Goal: Task Accomplishment & Management: Manage account settings

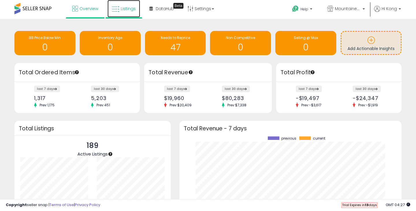
click at [124, 12] on link "Listings" at bounding box center [124, 8] width 33 height 17
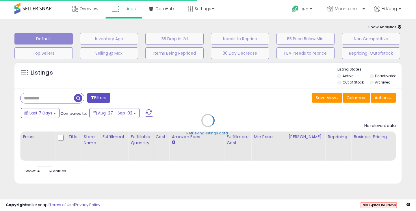
click at [146, 66] on div "Retrieving listings data.." at bounding box center [208, 125] width 396 height 132
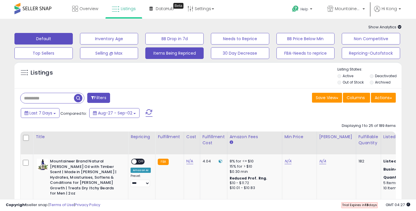
click at [163, 51] on button "Items Being Repriced" at bounding box center [174, 53] width 58 height 12
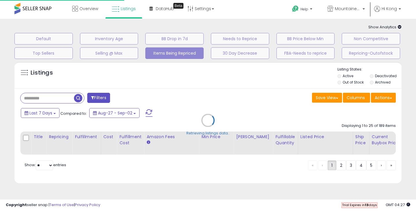
select select "**"
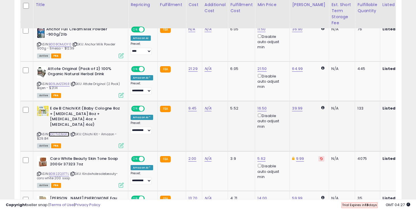
click at [63, 132] on link "B0CTVD5GFF" at bounding box center [59, 134] width 21 height 5
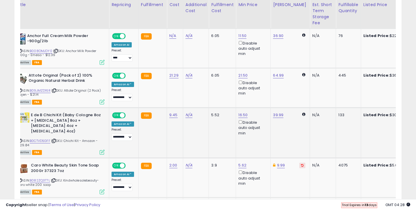
click at [240, 112] on td "16.50 Disable auto adjust min" at bounding box center [253, 133] width 35 height 50
click at [239, 117] on link "16.50" at bounding box center [242, 115] width 9 height 6
drag, startPoint x: 222, startPoint y: 96, endPoint x: 193, endPoint y: 96, distance: 28.9
click at [193, 96] on tbody "**********" at bounding box center [383, 141] width 765 height 303
type input "****"
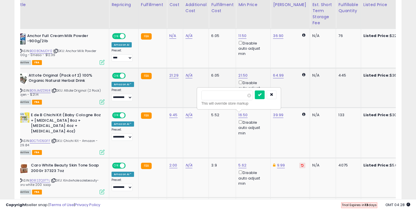
click button "submit" at bounding box center [260, 94] width 10 height 9
click at [244, 115] on link "17.20" at bounding box center [242, 115] width 9 height 6
drag, startPoint x: 232, startPoint y: 99, endPoint x: 198, endPoint y: 97, distance: 34.7
click at [198, 97] on div "***** This will override store markup" at bounding box center [238, 98] width 83 height 21
type input "*****"
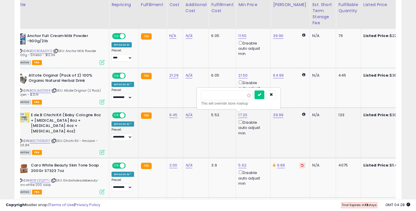
click button "submit" at bounding box center [260, 94] width 10 height 9
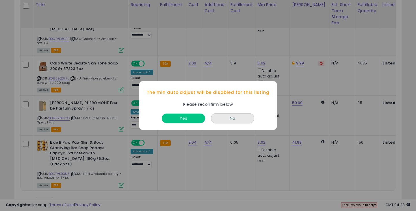
click at [178, 118] on button "Yes" at bounding box center [183, 119] width 43 height 10
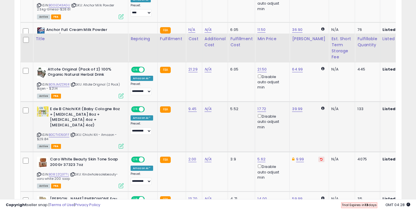
scroll to position [103, 0]
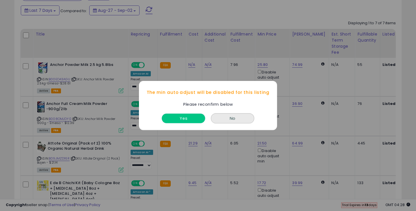
click at [186, 115] on button "Yes" at bounding box center [183, 119] width 43 height 10
click at [191, 116] on button "Yes" at bounding box center [183, 119] width 43 height 10
click at [179, 118] on button "Yes" at bounding box center [183, 119] width 43 height 10
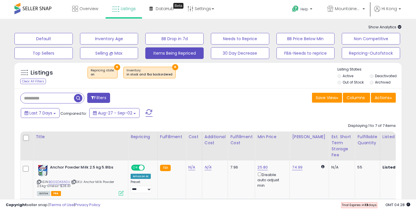
click at [213, 82] on div "× Repricing state : on × Inventory" at bounding box center [208, 75] width 257 height 16
click at [191, 9] on icon at bounding box center [191, 9] width 6 height 6
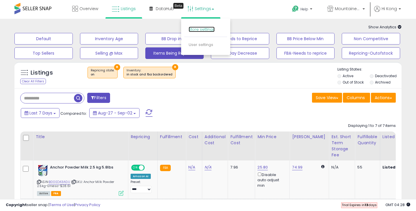
click at [198, 30] on link "Store settings" at bounding box center [202, 29] width 26 height 5
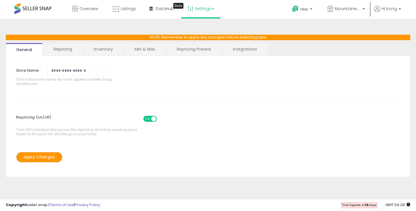
click at [67, 49] on link "Repricing" at bounding box center [62, 49] width 39 height 12
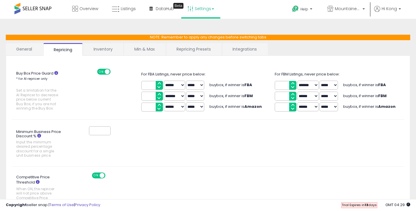
click at [144, 47] on link "Min & Max" at bounding box center [144, 49] width 41 height 12
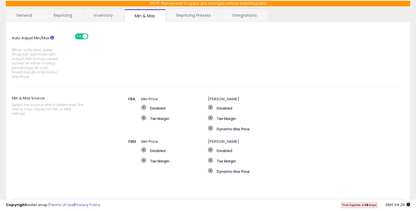
scroll to position [35, 0]
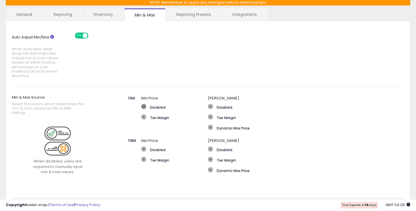
click at [144, 106] on span at bounding box center [143, 106] width 5 height 5
click at [145, 117] on span at bounding box center [143, 116] width 5 height 5
click at [153, 106] on label "Disabled" at bounding box center [174, 107] width 67 height 6
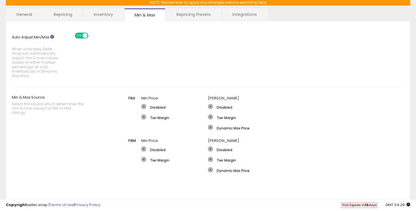
click at [154, 62] on div "Auto Adjust Min/Max When activated, Seller Snap will automatically adjust min &…" at bounding box center [208, 54] width 401 height 54
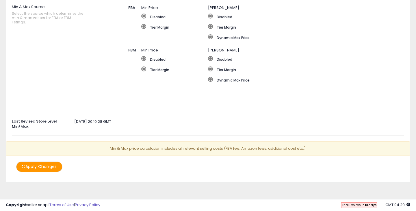
click at [34, 169] on button "Apply Changes" at bounding box center [39, 167] width 46 height 10
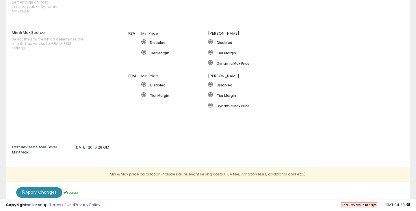
scroll to position [151, 0]
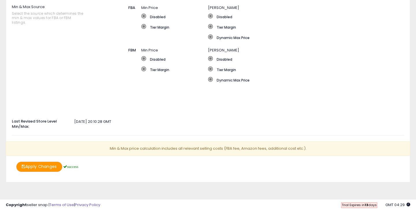
click at [46, 164] on button "Apply Changes" at bounding box center [39, 167] width 46 height 10
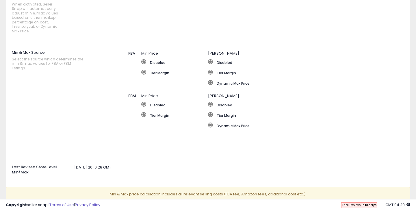
scroll to position [0, 0]
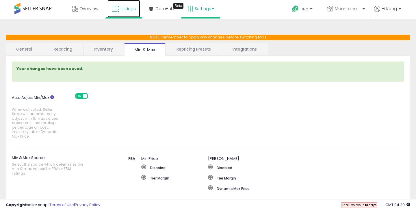
click at [124, 11] on span "Listings" at bounding box center [128, 9] width 15 height 6
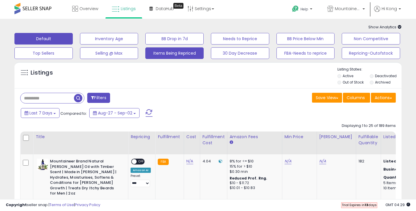
click at [174, 52] on button "Items Being Repriced" at bounding box center [174, 53] width 58 height 12
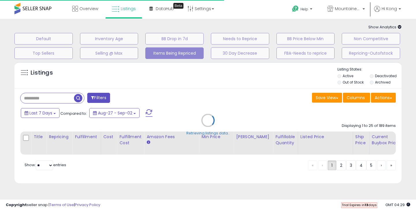
select select "**"
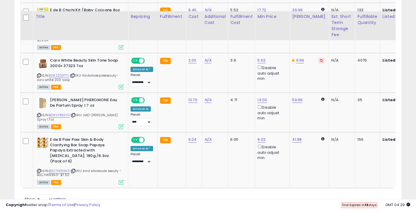
scroll to position [287, 0]
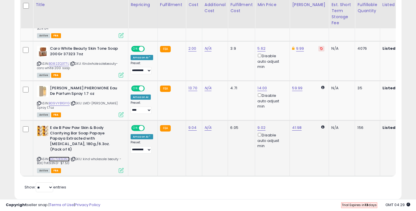
click at [60, 157] on link "B0CTVK93N3" at bounding box center [59, 159] width 21 height 5
click at [60, 101] on link "B09VY81GYG" at bounding box center [59, 103] width 21 height 5
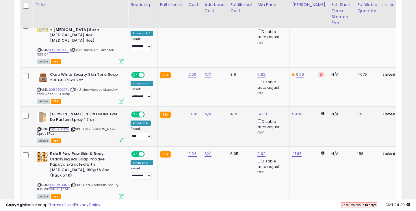
scroll to position [246, 0]
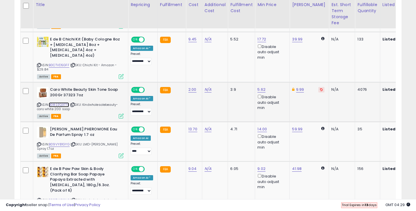
click at [55, 102] on link "B082ZQ377L" at bounding box center [59, 104] width 20 height 5
click at [68, 63] on link "B0CTVD5GFF" at bounding box center [59, 65] width 21 height 5
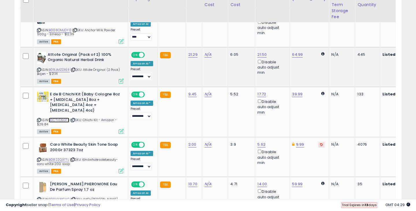
scroll to position [185, 0]
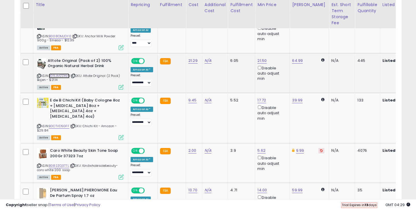
click at [62, 77] on link "B09JMZD16R" at bounding box center [59, 75] width 21 height 5
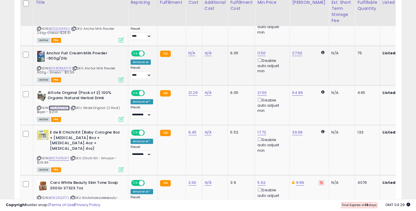
scroll to position [151, 0]
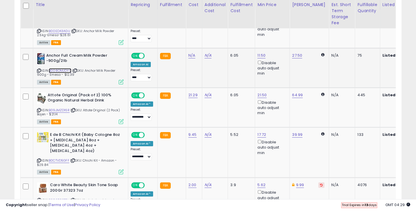
click at [62, 71] on link "B008OMJDY0" at bounding box center [60, 70] width 23 height 5
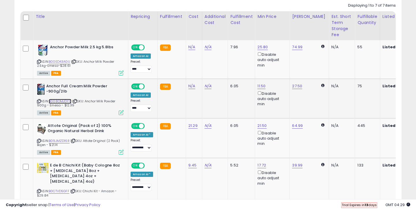
scroll to position [115, 0]
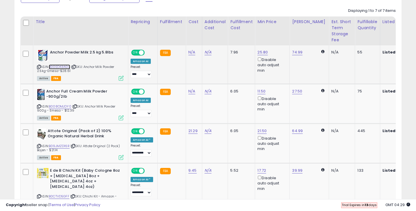
click at [63, 67] on link "B00ED43AGU" at bounding box center [59, 66] width 21 height 5
click at [63, 65] on link "B00ED43AGU" at bounding box center [59, 66] width 21 height 5
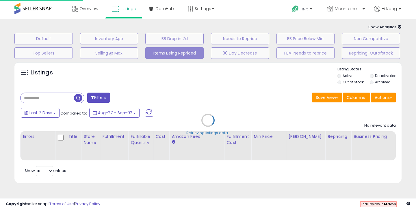
select select "**"
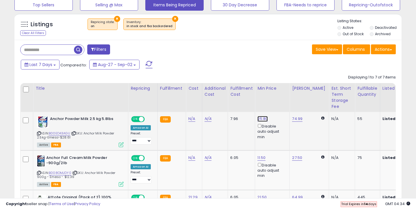
click at [260, 120] on link "25.80" at bounding box center [262, 119] width 10 height 6
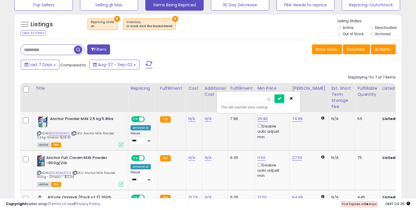
type input "*****"
click button "submit" at bounding box center [280, 98] width 10 height 9
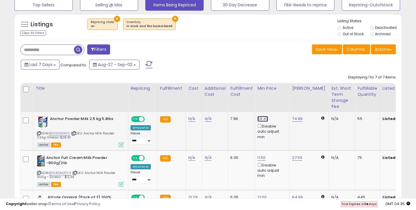
click at [261, 121] on link "39.43" at bounding box center [262, 119] width 11 height 6
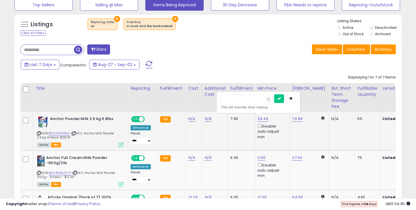
type input "**"
click button "submit" at bounding box center [279, 98] width 10 height 9
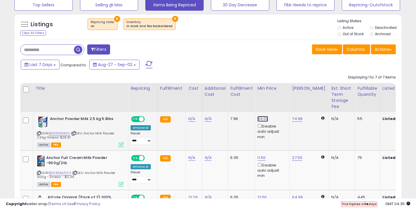
click at [262, 118] on link "49.00" at bounding box center [262, 119] width 11 height 6
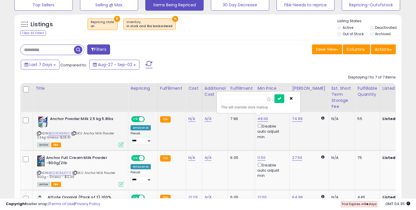
type input "**"
click button "submit" at bounding box center [280, 98] width 10 height 9
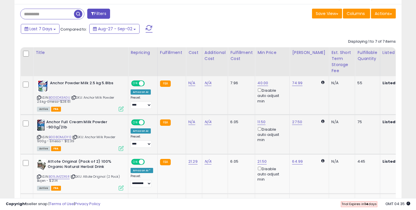
scroll to position [86, 0]
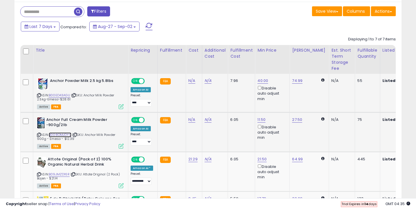
click at [58, 137] on link "B008OMJDY0" at bounding box center [60, 135] width 23 height 5
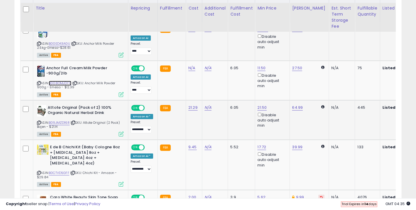
scroll to position [146, 0]
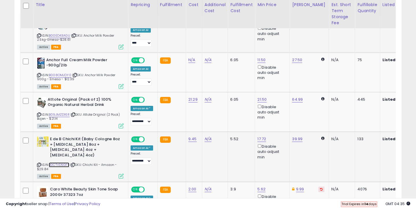
click at [64, 163] on link "B0CTVD5GFF" at bounding box center [59, 165] width 21 height 5
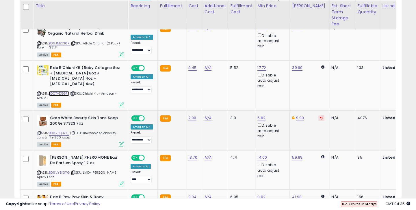
scroll to position [219, 0]
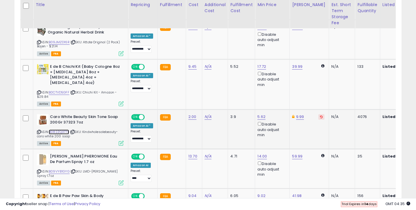
click at [64, 130] on link "B082ZQ377L" at bounding box center [59, 132] width 20 height 5
click at [61, 169] on link "B09VY81GYG" at bounding box center [59, 171] width 21 height 5
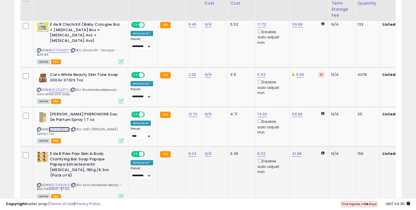
scroll to position [276, 0]
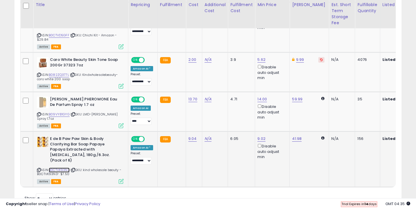
click at [60, 168] on link "B0CTVK93N3" at bounding box center [59, 170] width 21 height 5
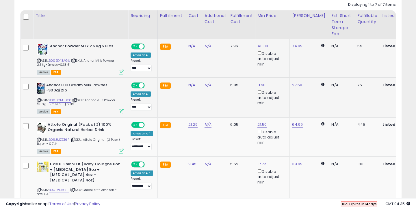
scroll to position [113, 0]
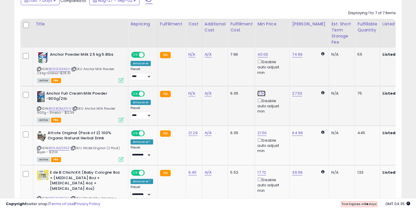
click at [261, 94] on link "11.50" at bounding box center [261, 94] width 8 height 6
type input "*****"
click button "submit" at bounding box center [278, 73] width 10 height 9
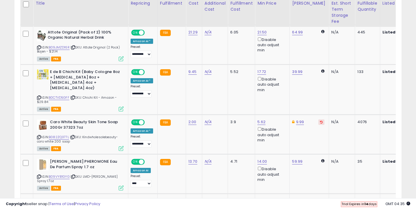
scroll to position [212, 0]
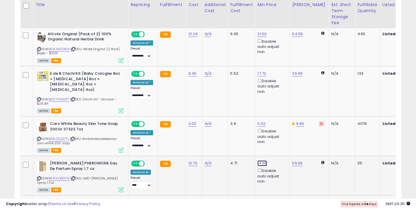
click at [260, 161] on link "14.00" at bounding box center [262, 164] width 10 height 6
type input "*****"
click button "submit" at bounding box center [279, 138] width 10 height 9
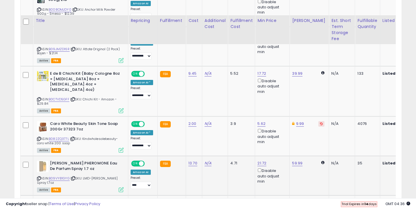
scroll to position [274, 0]
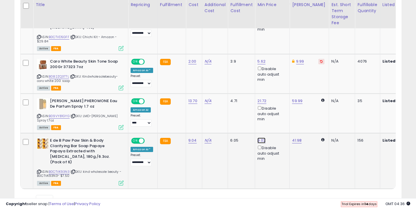
click at [263, 138] on link "9.02" at bounding box center [261, 141] width 8 height 6
type input "**"
click button "submit" at bounding box center [278, 115] width 10 height 9
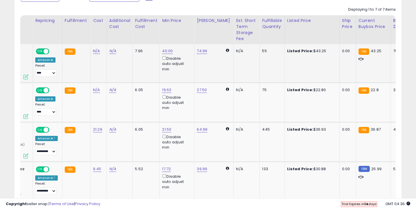
scroll to position [0, 0]
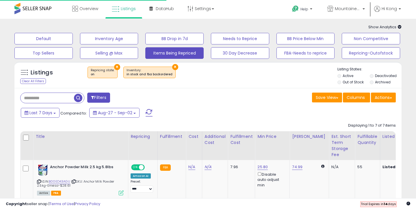
select select "**"
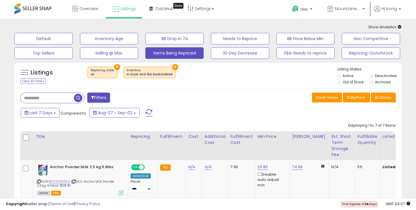
click at [195, 95] on div "Filters" at bounding box center [112, 99] width 192 height 12
click at [331, 100] on button "Save View" at bounding box center [327, 98] width 30 height 10
click at [184, 52] on button "Items Being Repriced" at bounding box center [174, 53] width 58 height 12
click at [387, 99] on button "Actions" at bounding box center [383, 98] width 25 height 10
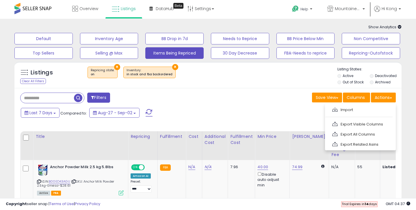
click at [287, 63] on div "Listings Clear All Filters × Repricing state : on × Active" at bounding box center [207, 75] width 387 height 27
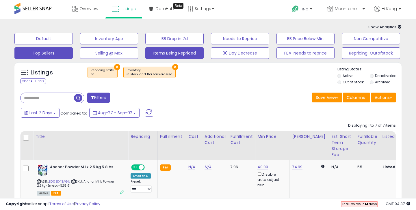
click at [59, 56] on button "Top Sellers" at bounding box center [43, 53] width 58 height 12
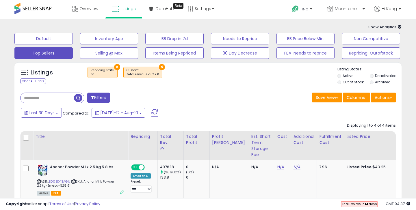
click at [183, 49] on button "Items Being Repriced" at bounding box center [174, 53] width 58 height 12
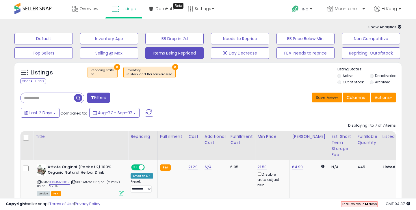
click at [334, 97] on button "Save View" at bounding box center [327, 98] width 30 height 10
click at [282, 82] on div "× Repricing state : on × Inventory" at bounding box center [208, 75] width 257 height 16
click at [249, 53] on button "30 Day Decrease" at bounding box center [240, 53] width 58 height 12
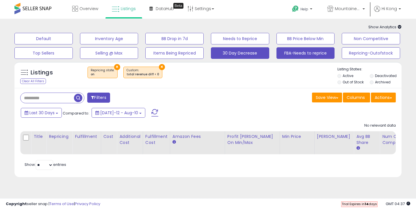
click at [293, 57] on button "FBA-Needs to reprice" at bounding box center [306, 53] width 58 height 12
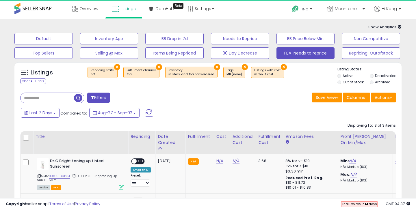
click at [393, 28] on span "Show Analytics" at bounding box center [384, 26] width 33 height 5
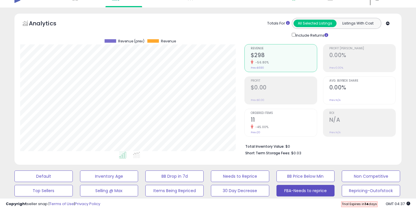
scroll to position [5, 0]
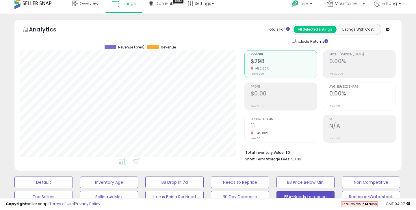
click at [388, 30] on icon at bounding box center [388, 30] width 4 height 4
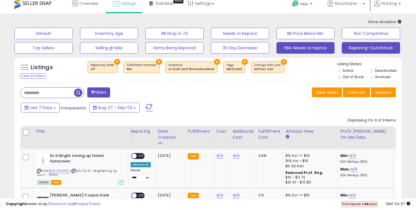
click at [367, 48] on button "Repricing-Outofstock" at bounding box center [371, 48] width 58 height 12
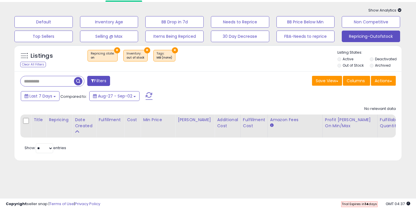
scroll to position [5, 0]
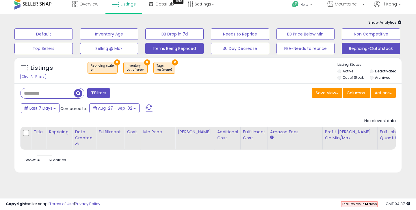
click at [183, 50] on button "Items Being Repriced" at bounding box center [174, 49] width 58 height 12
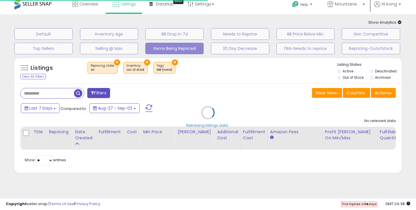
select select "**********"
select select "***"
select select "*"
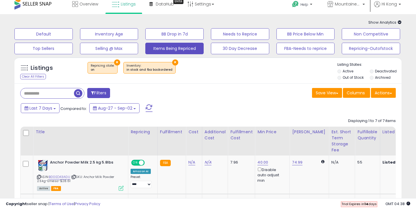
click at [103, 97] on button "Filters" at bounding box center [98, 93] width 23 height 10
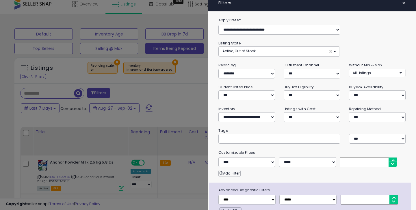
scroll to position [0, 0]
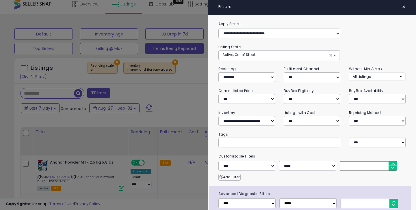
click at [405, 8] on span "×" at bounding box center [404, 7] width 4 height 8
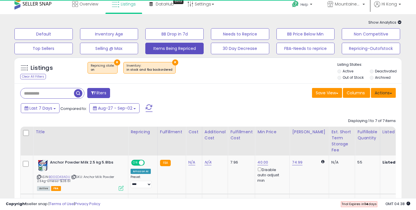
click at [385, 93] on button "Actions" at bounding box center [383, 93] width 25 height 10
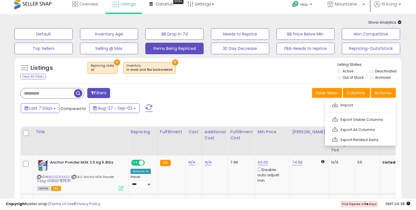
click at [270, 80] on div "Listings Clear All Filters × Repricing state : on" at bounding box center [207, 72] width 387 height 20
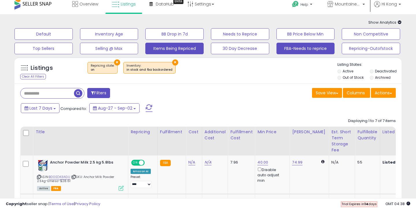
click at [311, 47] on button "FBA-Needs to reprice" at bounding box center [306, 49] width 58 height 12
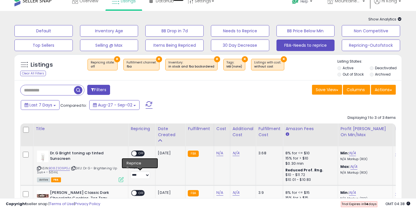
scroll to position [4, 0]
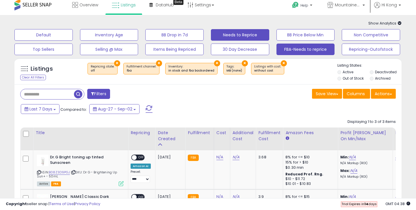
click at [251, 38] on button "Needs to Reprice" at bounding box center [240, 35] width 58 height 12
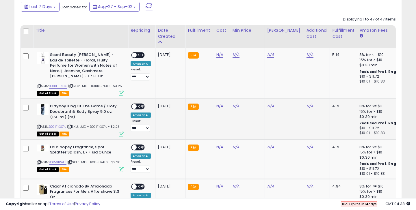
scroll to position [86, 0]
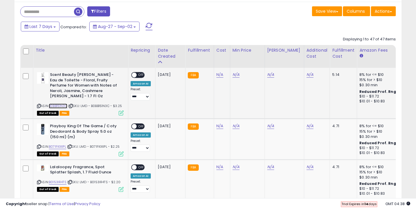
click at [65, 105] on link "B0BB151N3C" at bounding box center [58, 106] width 18 height 5
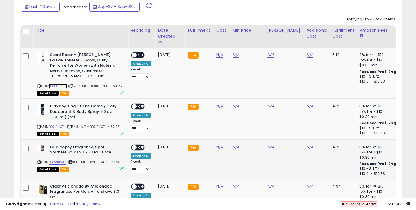
scroll to position [209, 0]
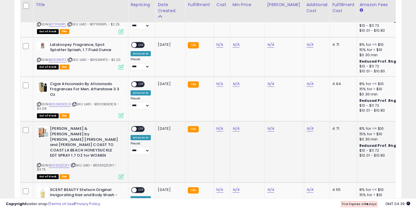
click at [59, 157] on div "ASIN: B005IQ2C8Y | SKU: LMD - B005IQ2C8Y - $3.75 Out of Stock FBA" at bounding box center [80, 152] width 87 height 52
click at [59, 163] on link "B005IQ2C8Y" at bounding box center [59, 165] width 21 height 5
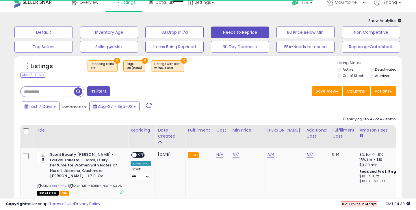
scroll to position [0, 0]
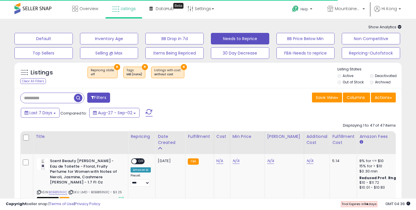
click at [199, 95] on div "Filters" at bounding box center [112, 99] width 192 height 12
click at [304, 53] on button "FBA-Needs to reprice" at bounding box center [306, 53] width 58 height 12
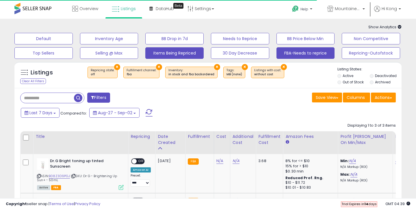
click at [174, 55] on button "Items Being Repriced" at bounding box center [174, 53] width 58 height 12
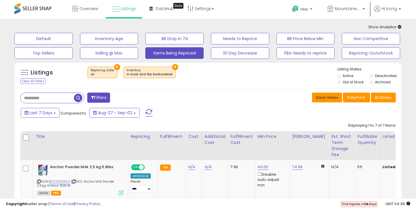
click at [336, 99] on button "Save View" at bounding box center [327, 98] width 30 height 10
click at [332, 112] on link "Save As New View" at bounding box center [312, 109] width 57 height 9
click at [283, 100] on input "text" at bounding box center [283, 98] width 35 height 10
click at [323, 98] on button "Cancel" at bounding box center [331, 98] width 22 height 10
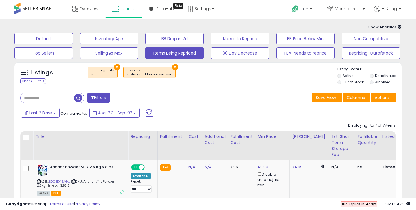
click at [385, 28] on span "Show Analytics" at bounding box center [384, 26] width 33 height 5
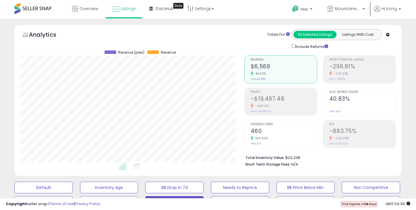
scroll to position [118, 224]
click at [335, 40] on div "Totals For All Selected Listings Listings With Cost Include Returns" at bounding box center [327, 39] width 130 height 21
click at [377, 53] on div "Retrieving aggregations.. Revenue $6,569 44.32% Prev: $4,552 Profit -$19,497.48" at bounding box center [320, 110] width 160 height 121
click at [388, 35] on icon at bounding box center [388, 35] width 4 height 4
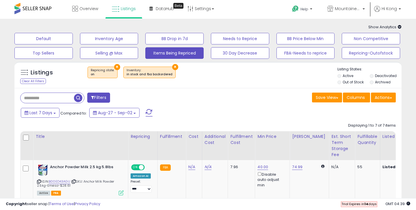
click at [288, 84] on div "Listings Clear All Filters × Repricing state : on" at bounding box center [207, 77] width 387 height 20
click at [25, 74] on span at bounding box center [24, 72] width 7 height 7
click at [51, 72] on h5 "Listings" at bounding box center [42, 73] width 22 height 8
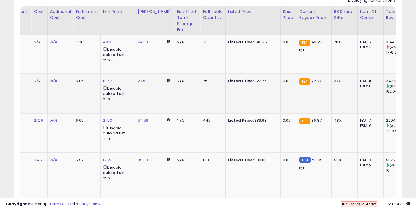
scroll to position [0, 321]
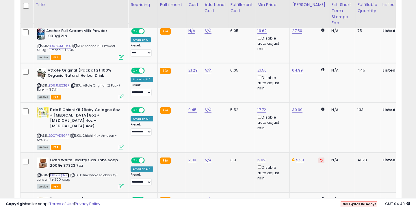
click at [58, 173] on link "B082ZQ377L" at bounding box center [59, 175] width 20 height 5
